Goal: Go to known website: Access a specific website the user already knows

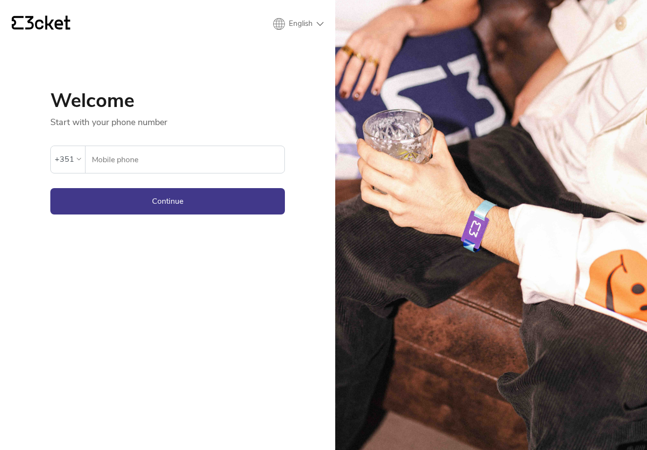
click at [139, 171] on input "Mobile phone" at bounding box center [187, 159] width 193 height 27
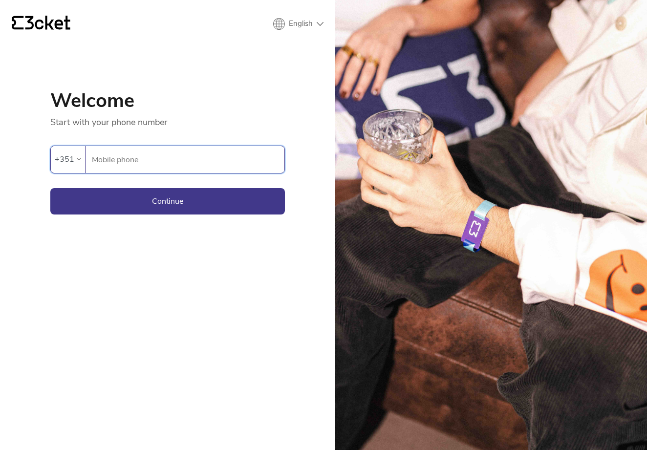
click at [147, 163] on input "Mobile phone" at bounding box center [187, 159] width 193 height 27
paste input "933238617"
type input "933238617"
click at [195, 203] on button "Continue" at bounding box center [167, 201] width 235 height 26
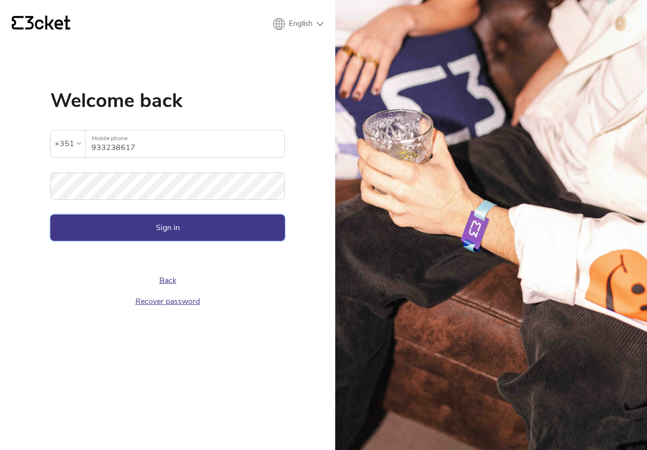
click at [254, 228] on button "Sign in" at bounding box center [167, 228] width 235 height 26
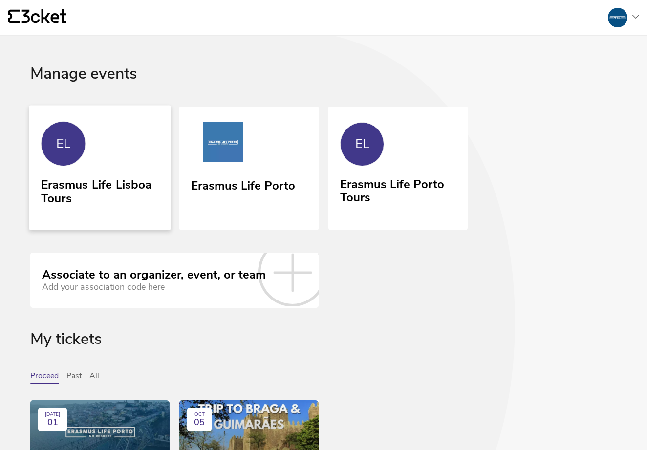
click at [130, 188] on div "Erasmus Life Lisboa Tours" at bounding box center [100, 189] width 118 height 31
click at [398, 130] on link "EL Erasmus Life Porto Tours" at bounding box center [398, 167] width 142 height 125
